Goal: Transaction & Acquisition: Subscribe to service/newsletter

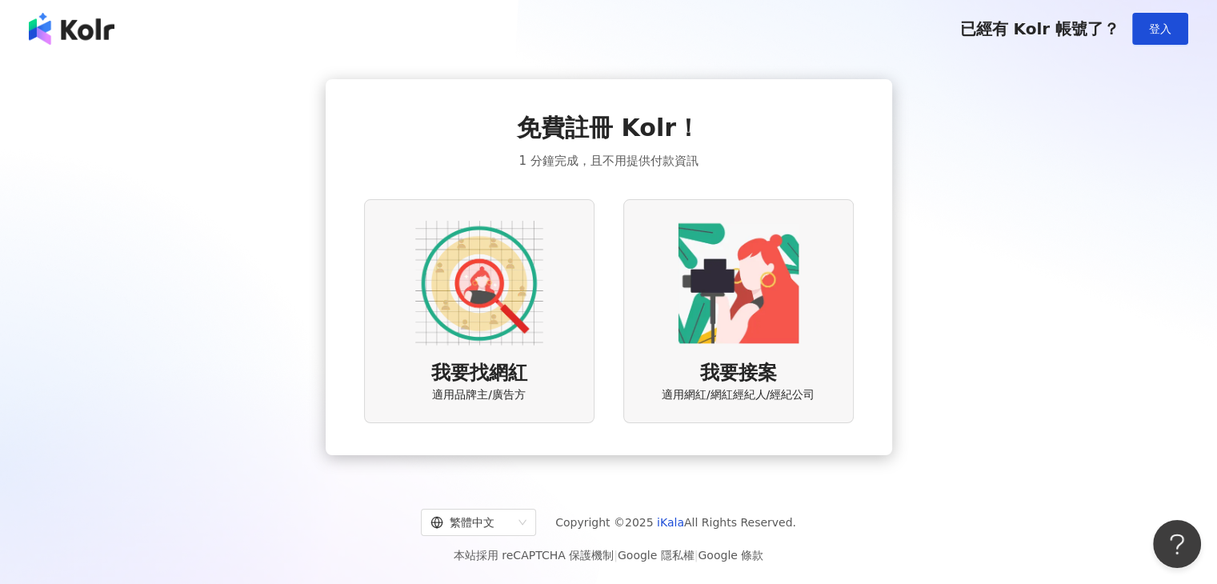
click at [710, 266] on img at bounding box center [738, 283] width 128 height 128
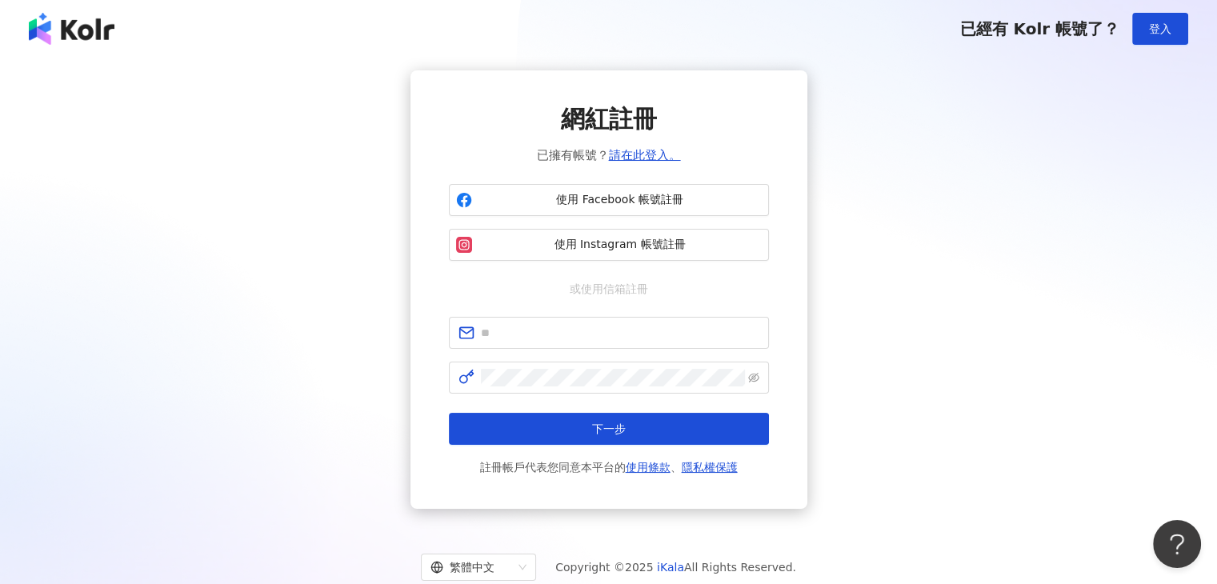
click at [613, 287] on span "或使用信箱註冊" at bounding box center [608, 289] width 101 height 18
click at [570, 299] on div "網紅註冊 已擁有帳號？ 請在此登入。 使用 Facebook 帳號註冊 使用 Instagram 帳號註冊 或使用信箱註冊 下一步 註冊帳戶代表您同意本平台的…" at bounding box center [609, 289] width 320 height 374
click at [615, 292] on span "或使用信箱註冊" at bounding box center [608, 289] width 101 height 18
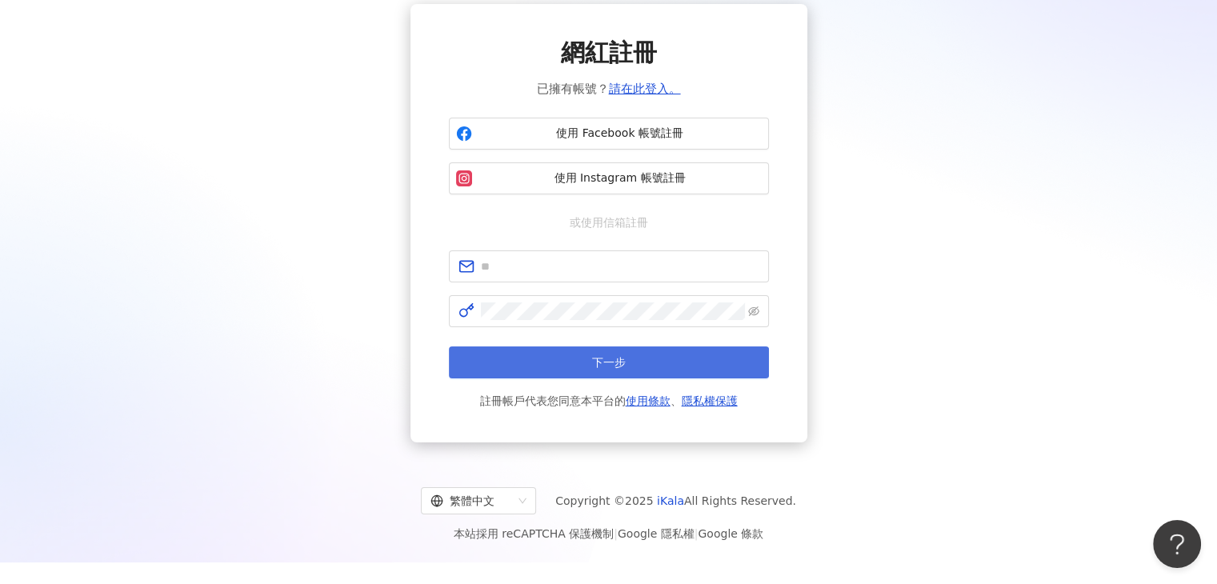
scroll to position [67, 0]
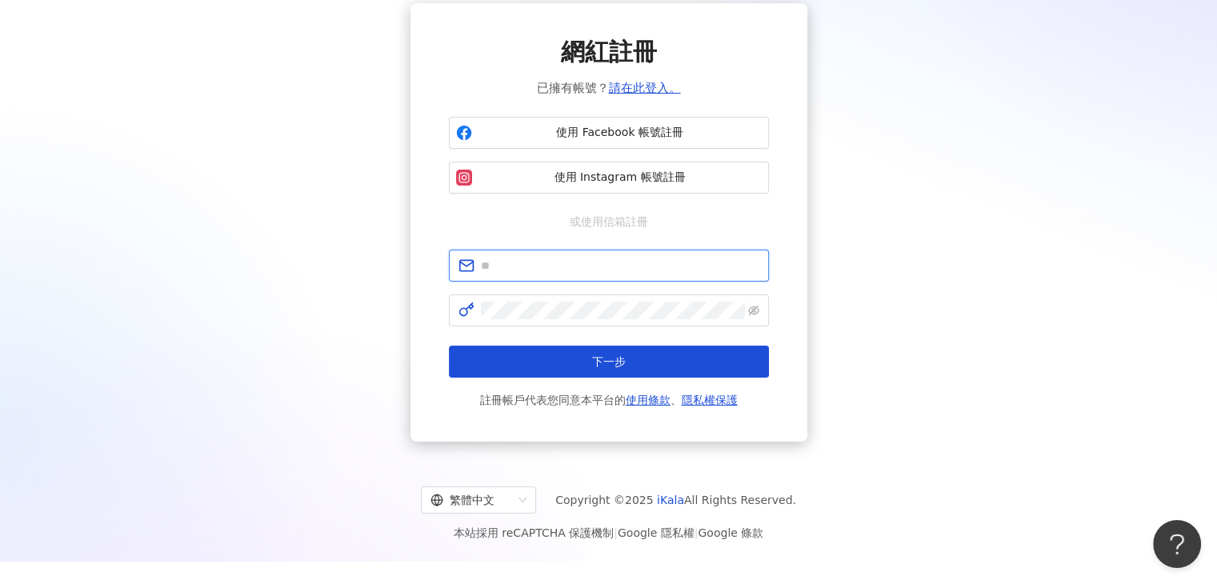
click at [576, 264] on input "text" at bounding box center [620, 266] width 278 height 18
type input "**********"
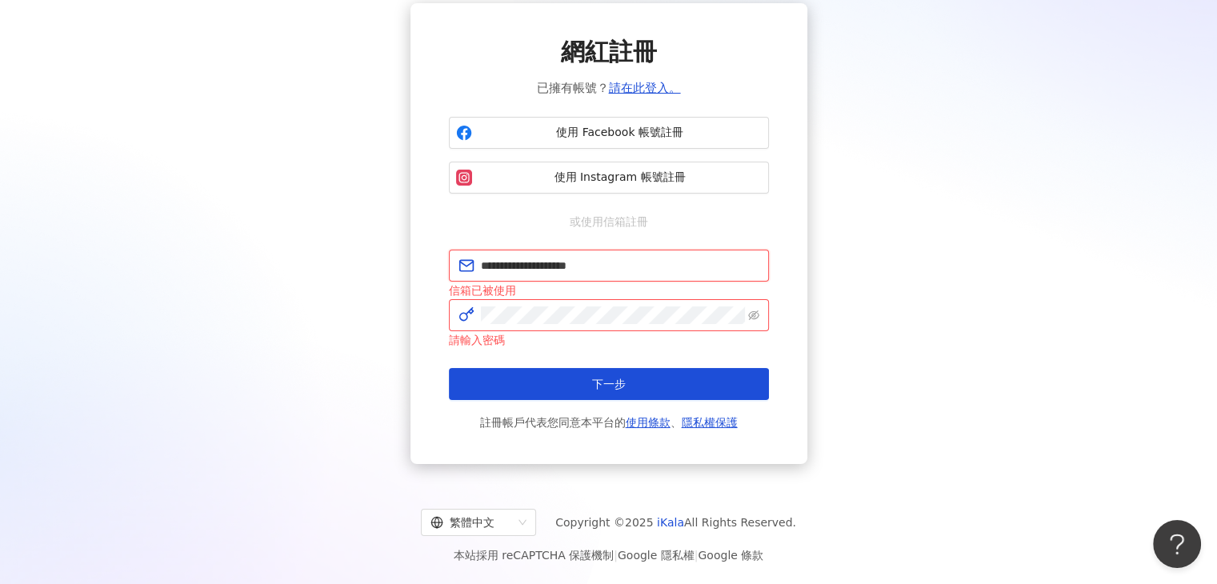
click at [640, 273] on input "**********" at bounding box center [620, 266] width 278 height 18
click at [449, 368] on button "下一步" at bounding box center [609, 384] width 320 height 32
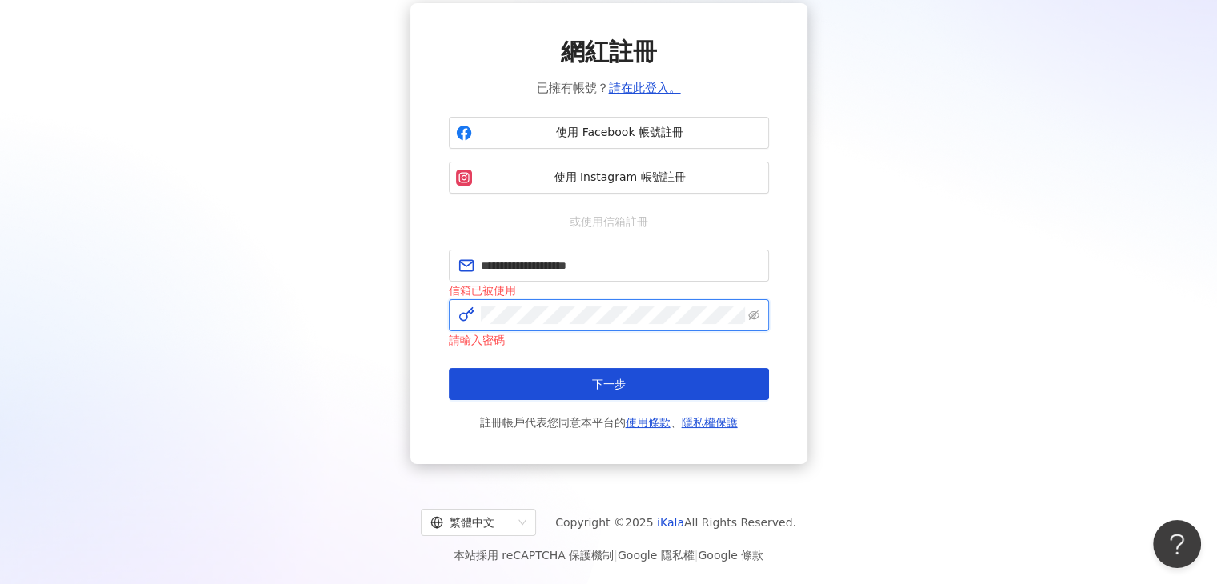
click at [449, 368] on button "下一步" at bounding box center [609, 384] width 320 height 32
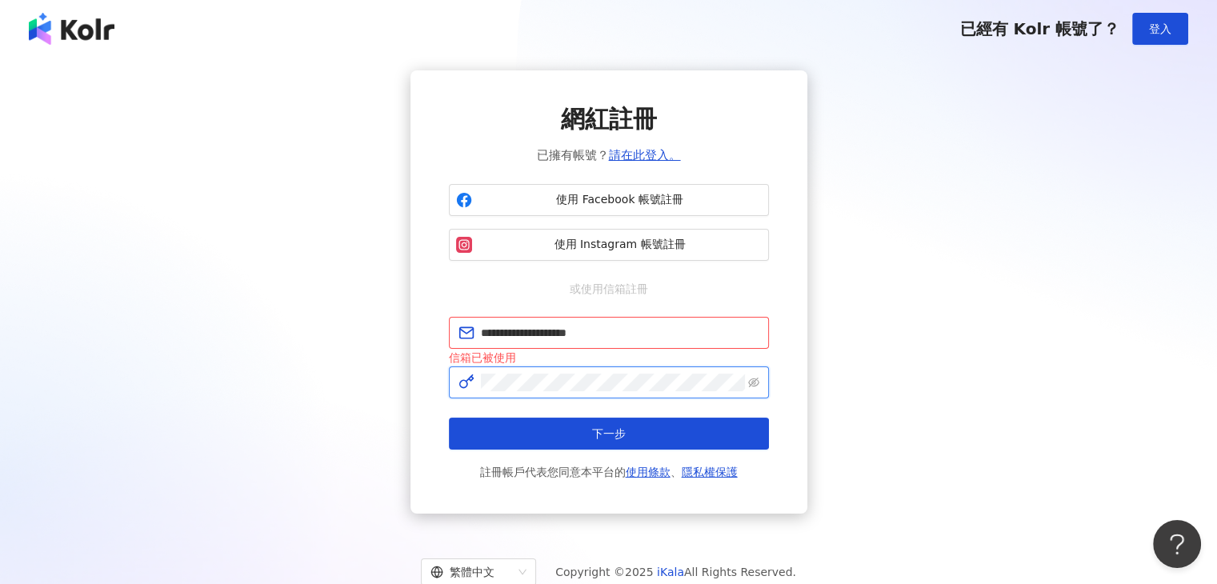
scroll to position [0, 0]
click at [1151, 34] on span "登入" at bounding box center [1160, 28] width 22 height 13
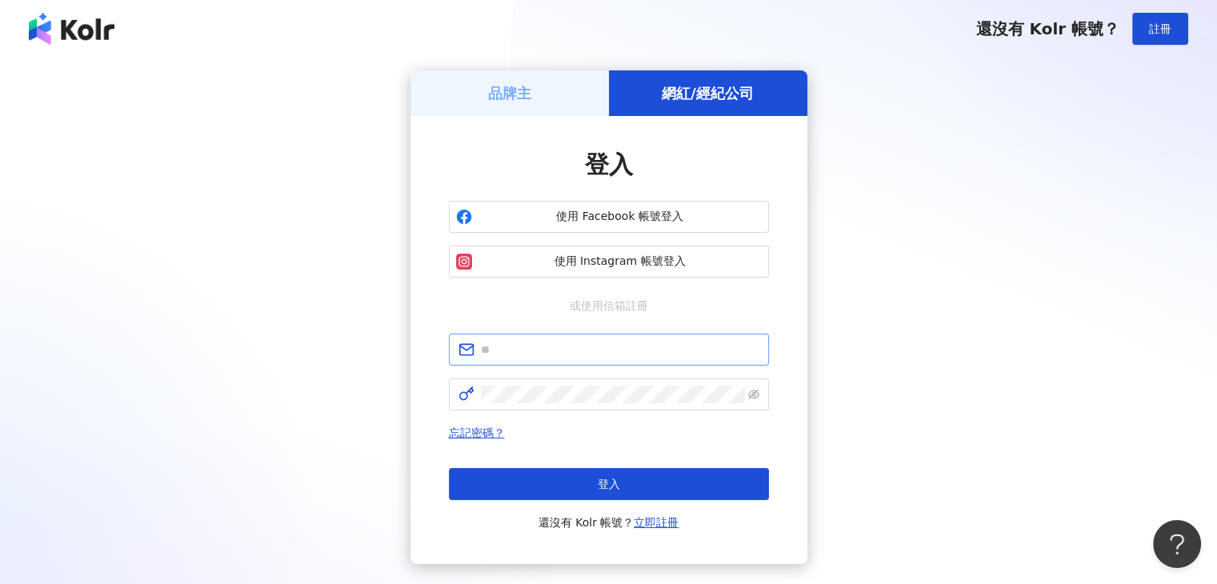
click at [597, 358] on span at bounding box center [609, 350] width 320 height 32
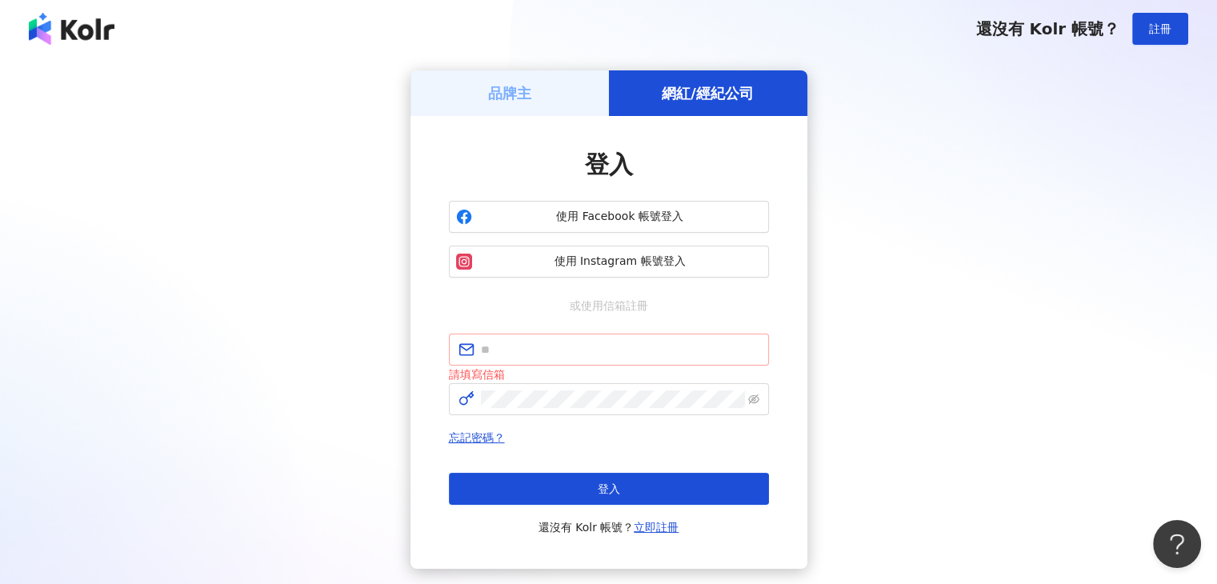
click at [595, 359] on span at bounding box center [609, 350] width 320 height 32
type input "**********"
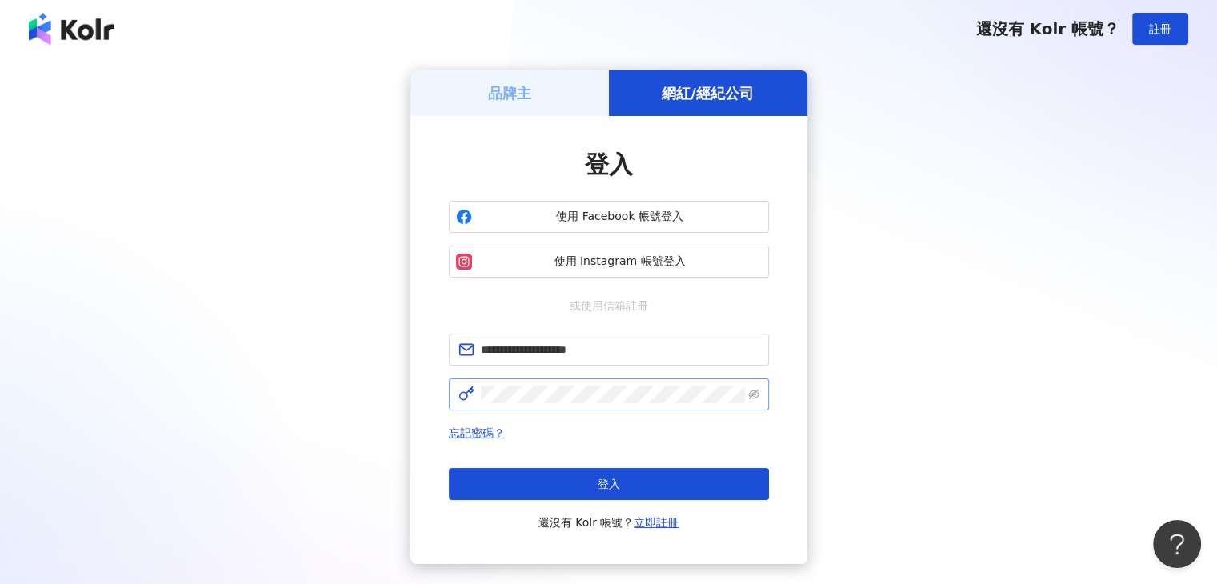
drag, startPoint x: 584, startPoint y: 410, endPoint x: 573, endPoint y: 404, distance: 12.9
click at [573, 404] on span at bounding box center [609, 394] width 320 height 32
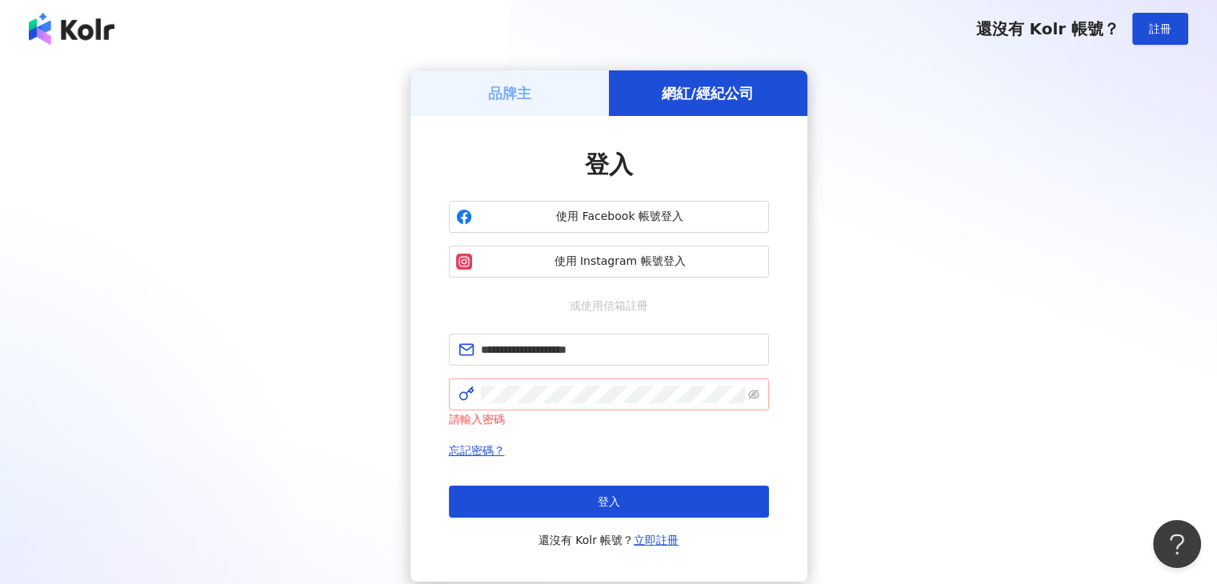
click at [573, 404] on span at bounding box center [609, 394] width 320 height 32
click button "登入" at bounding box center [609, 502] width 320 height 32
